Goal: Navigation & Orientation: Find specific page/section

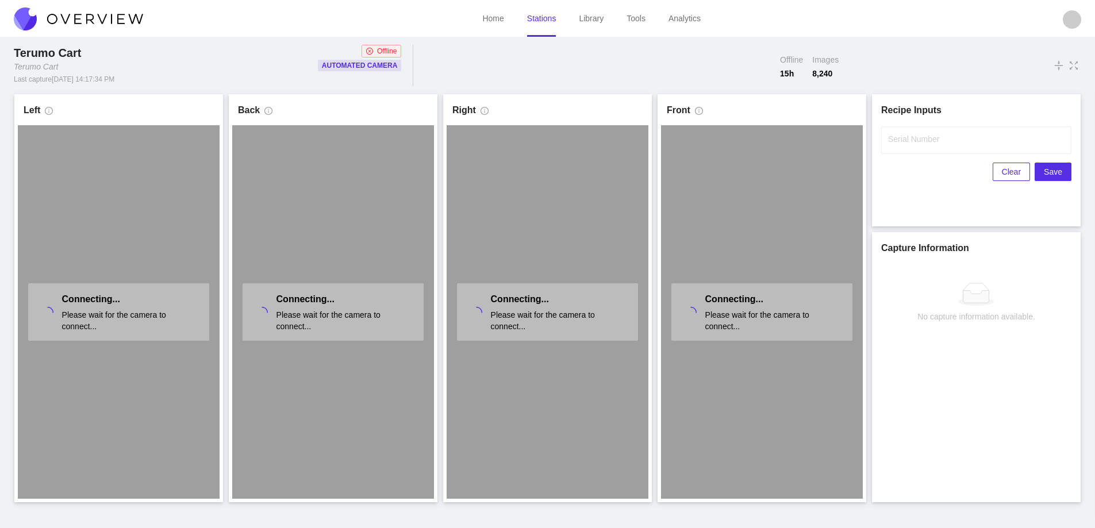
click at [110, 17] on img at bounding box center [78, 18] width 129 height 23
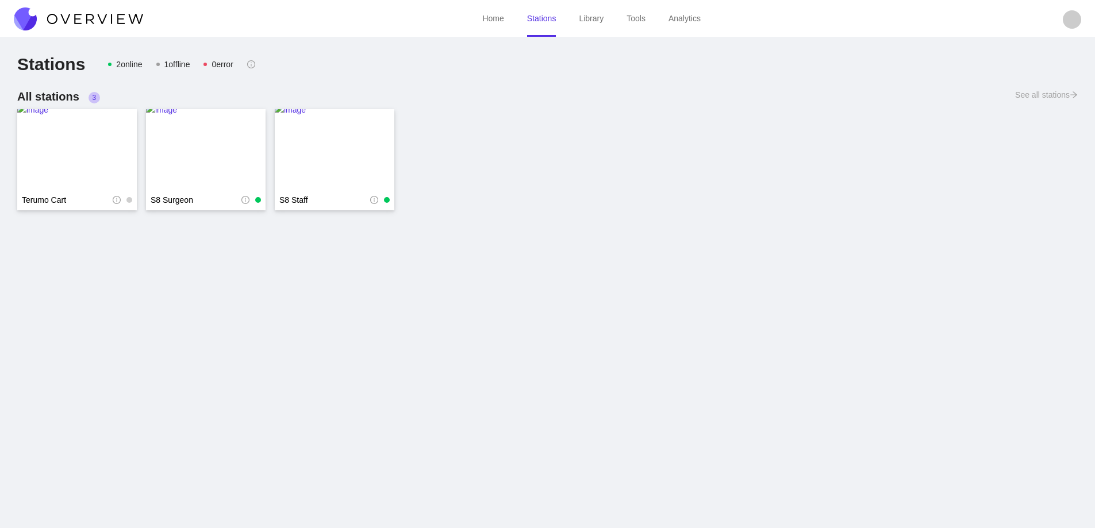
click at [110, 17] on img at bounding box center [78, 18] width 129 height 23
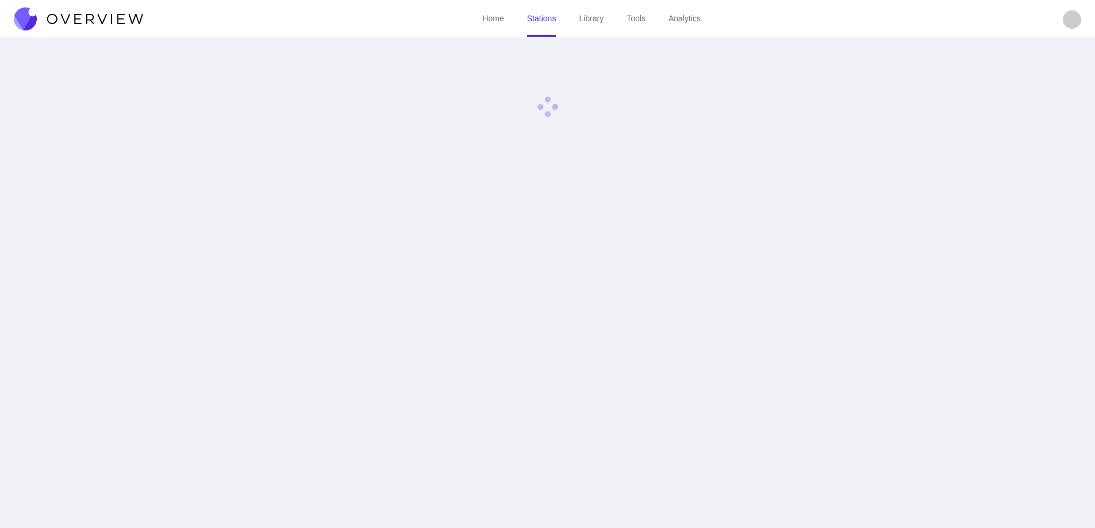
click at [110, 17] on img at bounding box center [78, 18] width 129 height 23
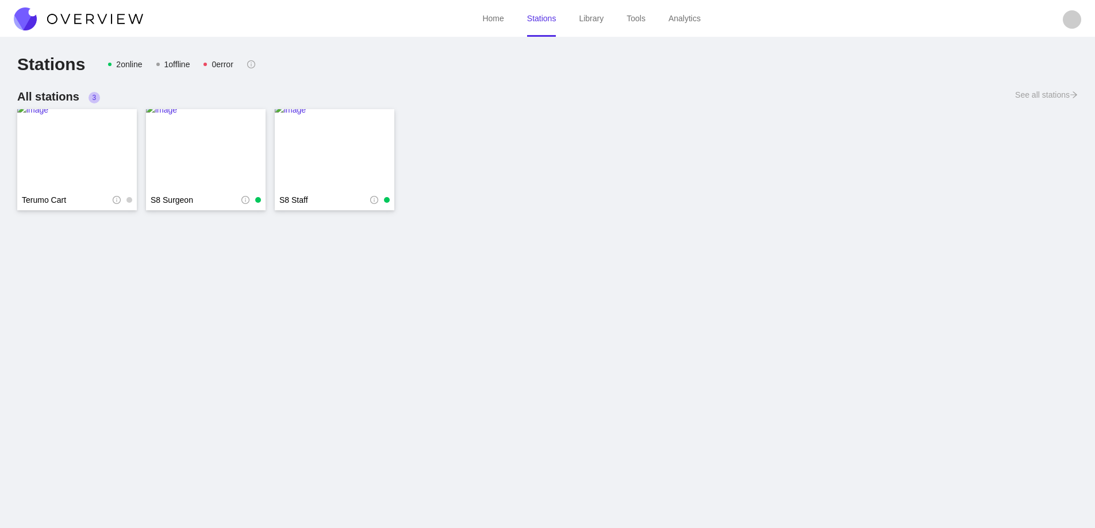
click at [110, 17] on img at bounding box center [78, 18] width 129 height 23
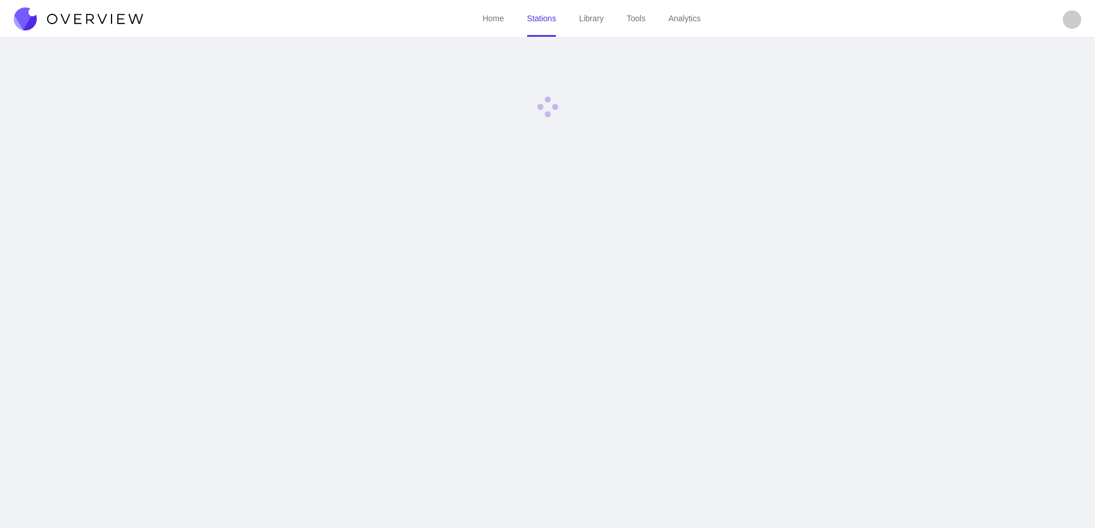
click at [110, 16] on img at bounding box center [78, 18] width 129 height 23
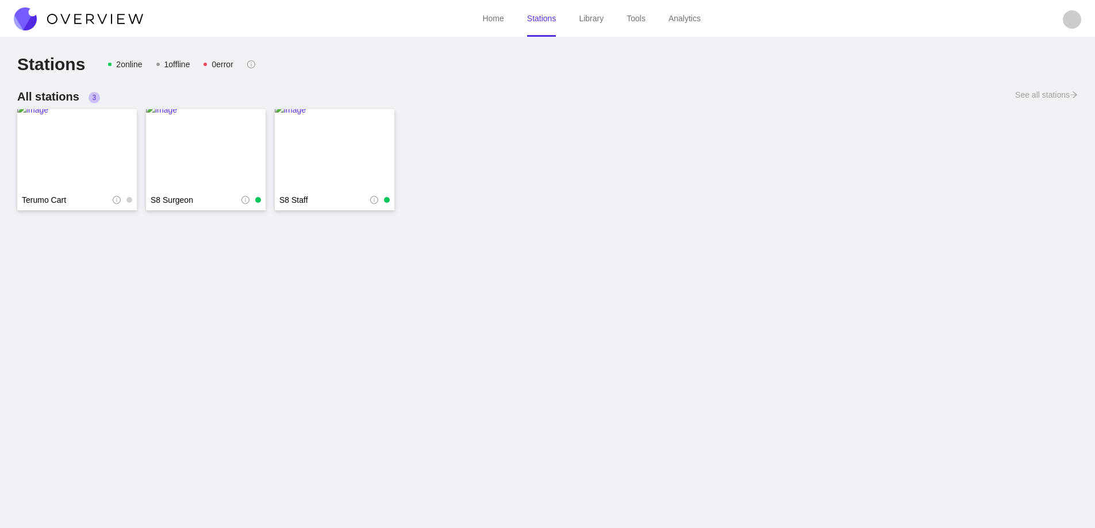
click at [110, 17] on img at bounding box center [78, 18] width 129 height 23
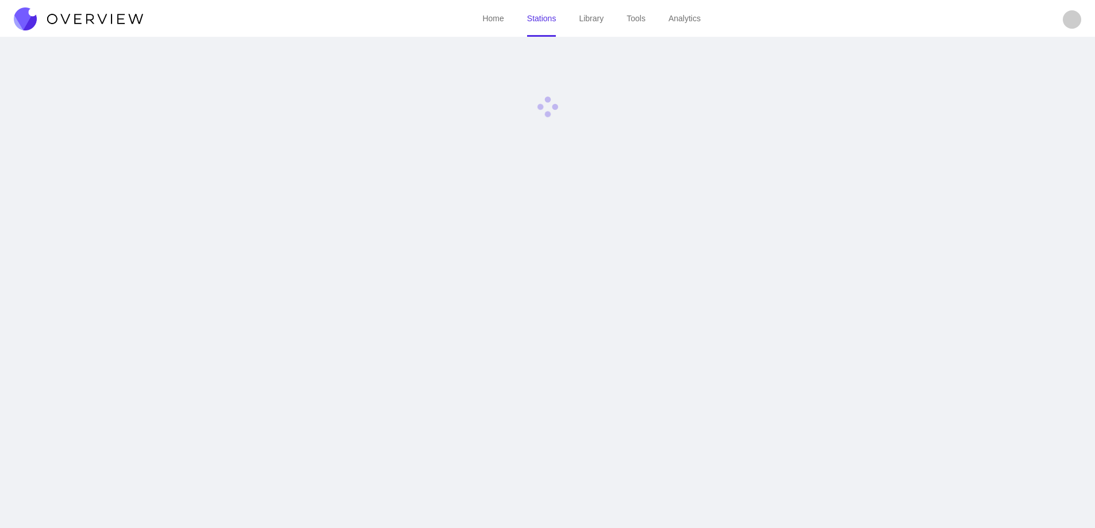
click at [110, 17] on img at bounding box center [78, 18] width 129 height 23
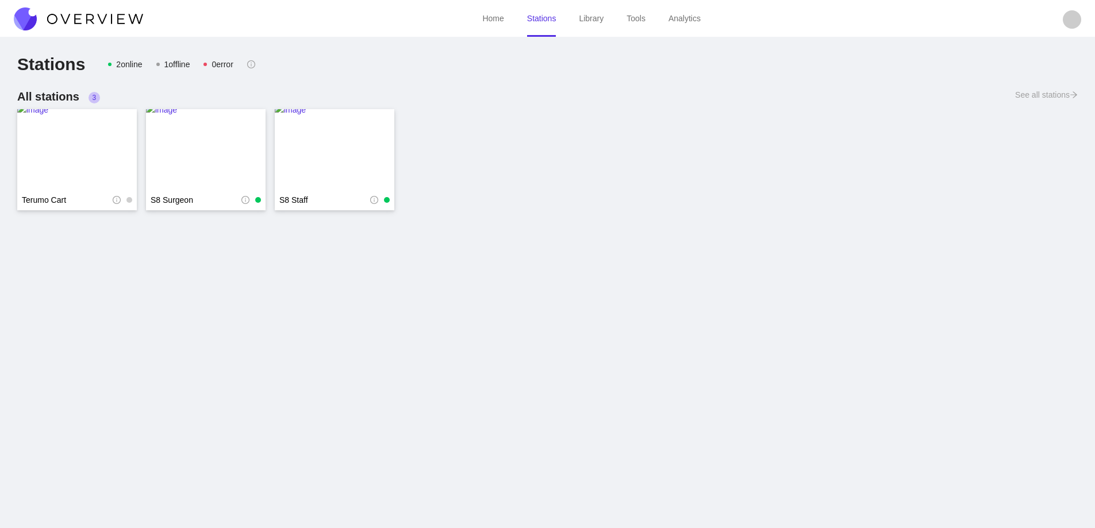
click at [107, 18] on img at bounding box center [78, 18] width 129 height 23
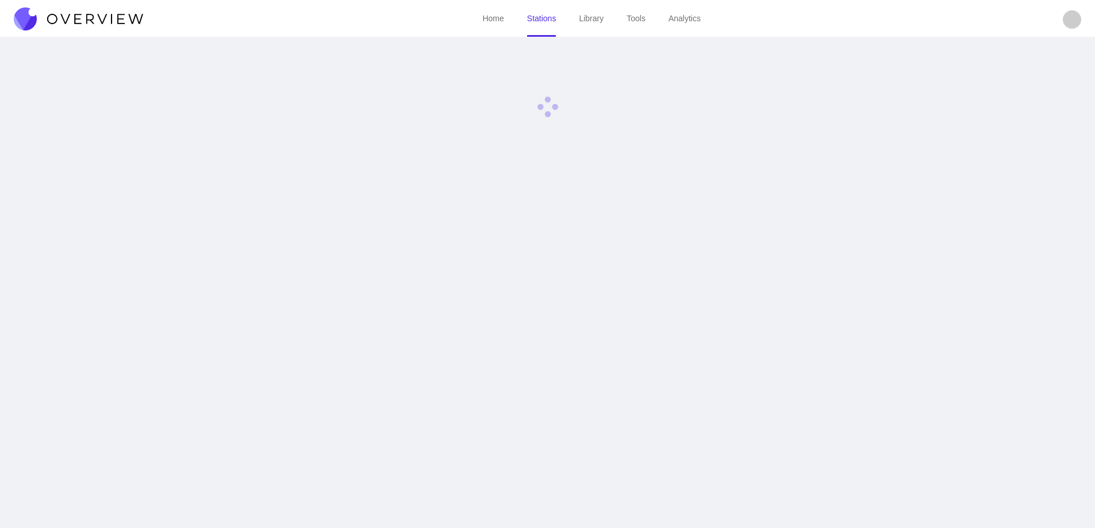
click at [107, 18] on img at bounding box center [78, 18] width 129 height 23
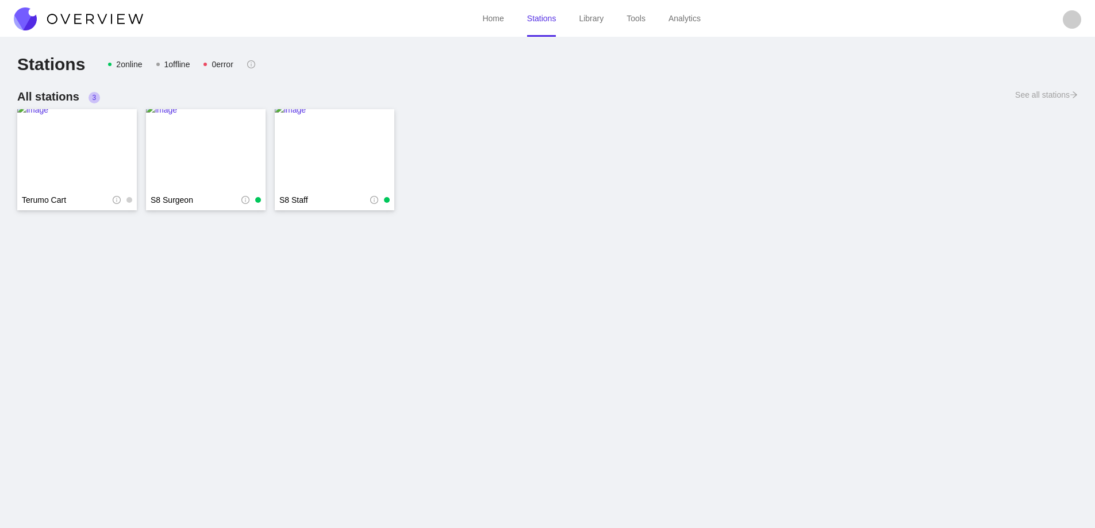
click at [108, 23] on img at bounding box center [78, 18] width 129 height 23
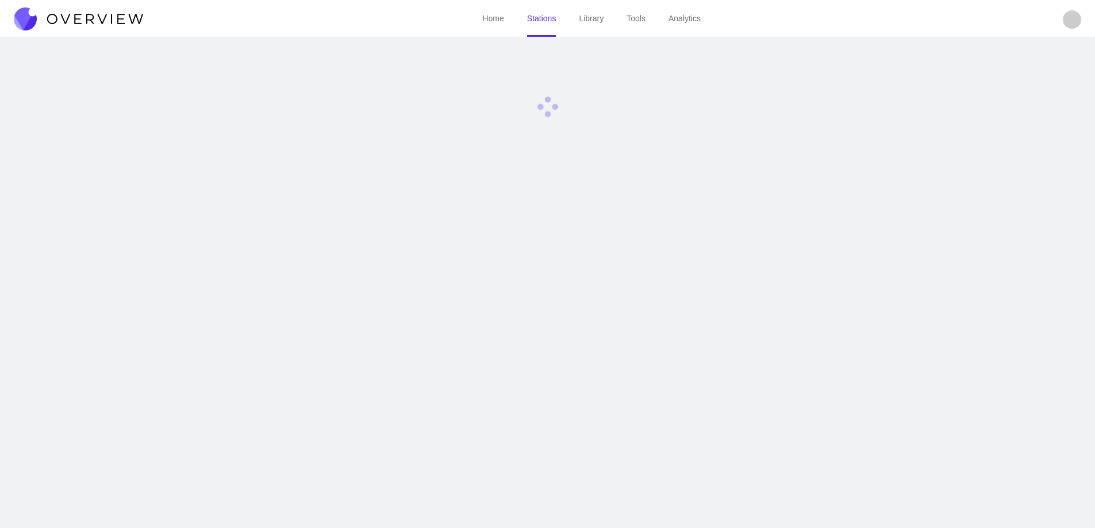
click at [108, 23] on img at bounding box center [78, 18] width 129 height 23
